Goal: Task Accomplishment & Management: Use online tool/utility

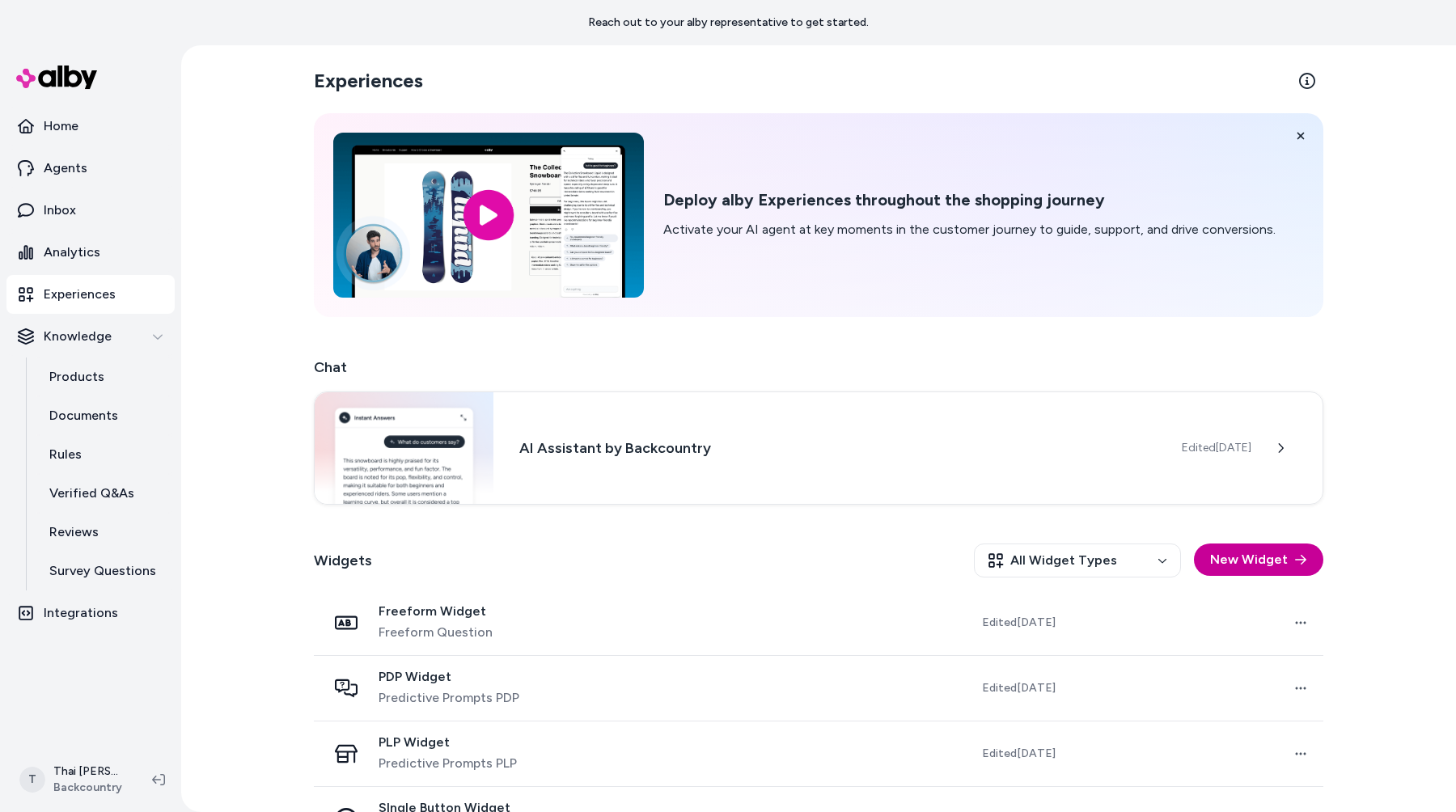
click at [1228, 561] on button "New Widget" at bounding box center [1259, 560] width 129 height 32
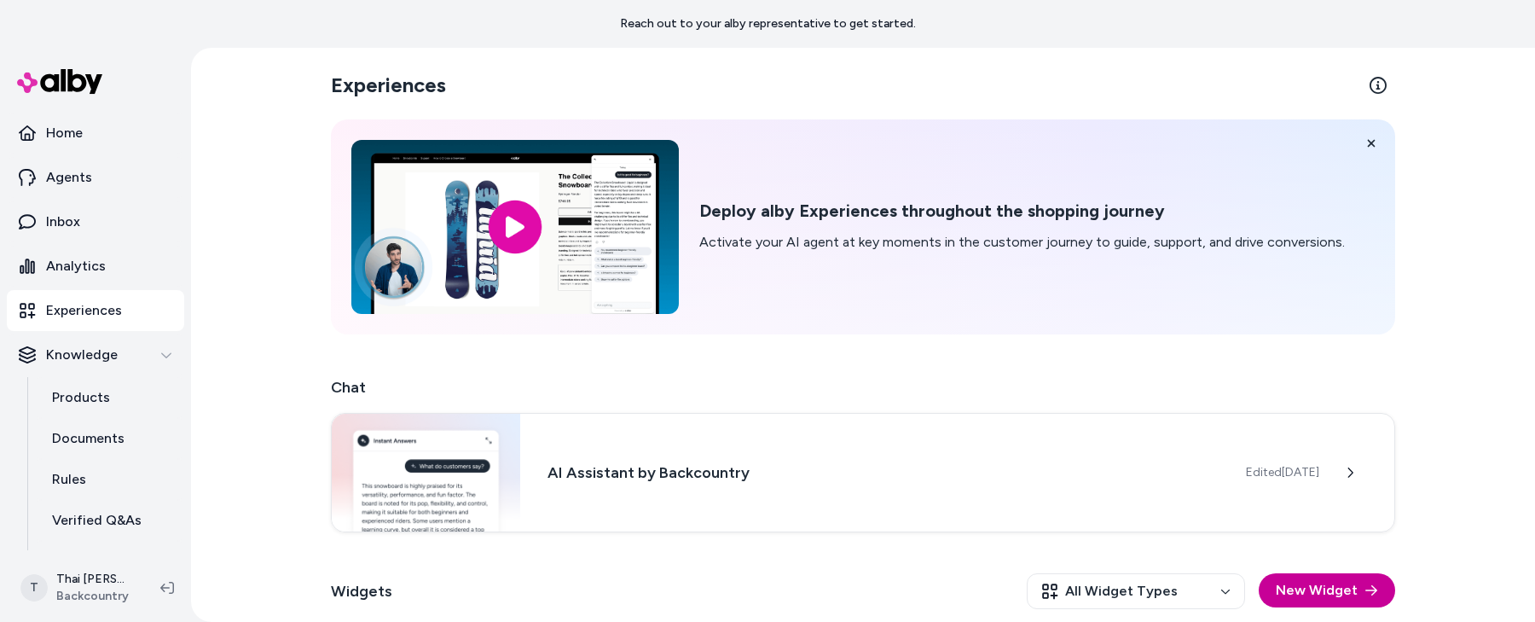
click at [1342, 594] on button "New Widget" at bounding box center [1327, 590] width 136 height 34
